Goal: Transaction & Acquisition: Purchase product/service

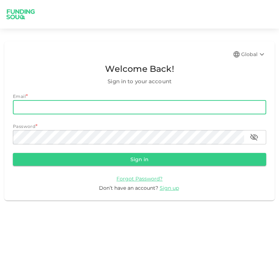
click at [159, 110] on input "email" at bounding box center [139, 107] width 253 height 14
type input "[EMAIL_ADDRESS][DOMAIN_NAME]"
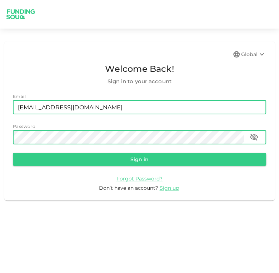
click at [13, 153] on button "Sign in" at bounding box center [139, 159] width 253 height 13
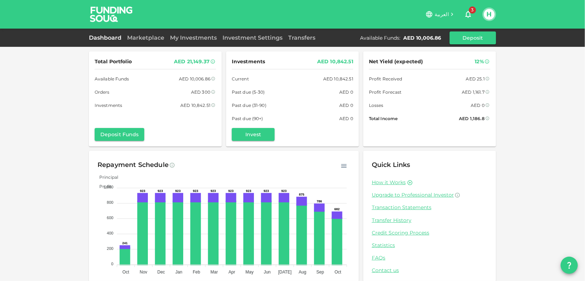
click at [149, 33] on div "Dashboard Marketplace My Investments Investment Settings Transfers Available Fu…" at bounding box center [292, 37] width 407 height 13
click at [157, 39] on link "Marketplace" at bounding box center [145, 37] width 43 height 7
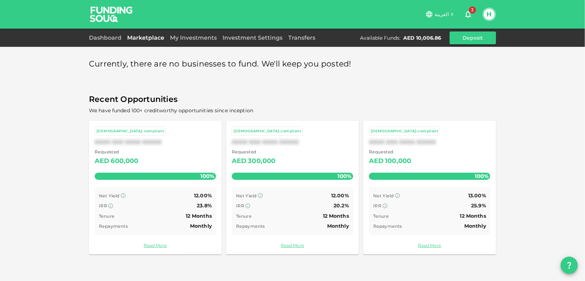
click at [278, 17] on button "H" at bounding box center [489, 14] width 11 height 11
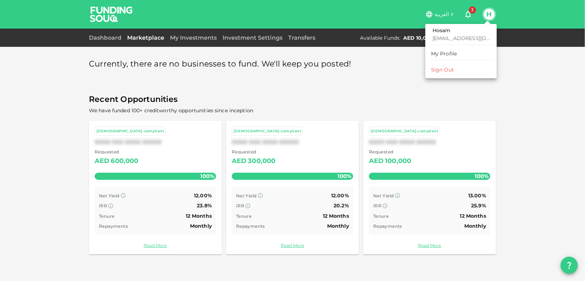
click at [278, 71] on li "Sign Out" at bounding box center [461, 69] width 66 height 11
